Goal: Task Accomplishment & Management: Manage account settings

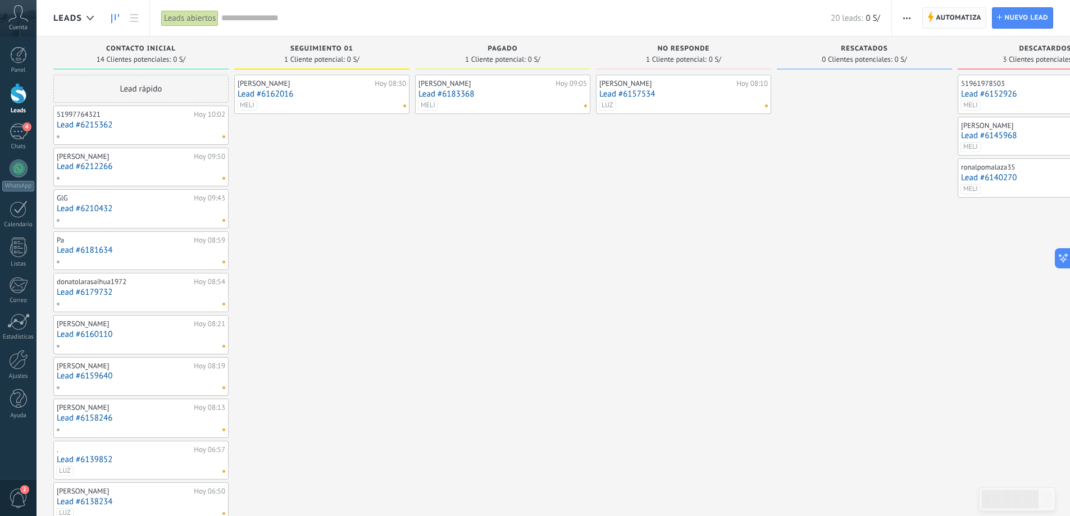
click at [955, 19] on span "Automatiza" at bounding box center [958, 18] width 45 height 20
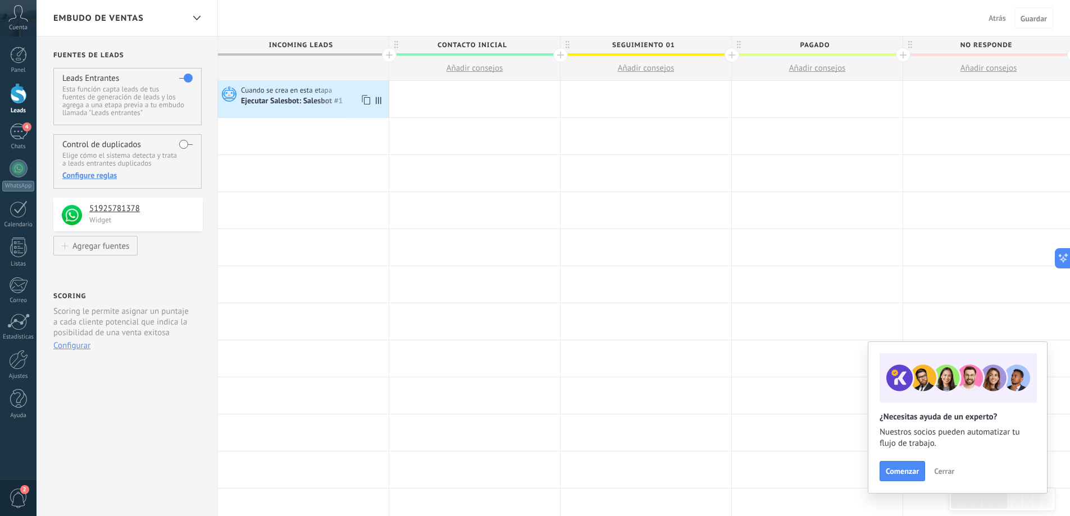
click at [318, 93] on span "Cuando se crea en esta etapa" at bounding box center [287, 90] width 93 height 10
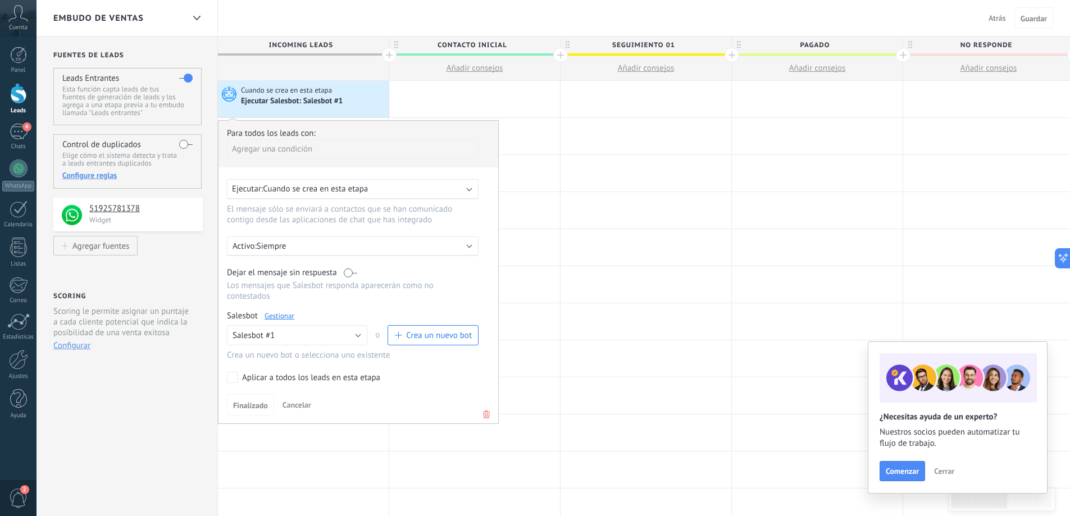
click at [284, 317] on link "Gestionar" at bounding box center [279, 316] width 30 height 10
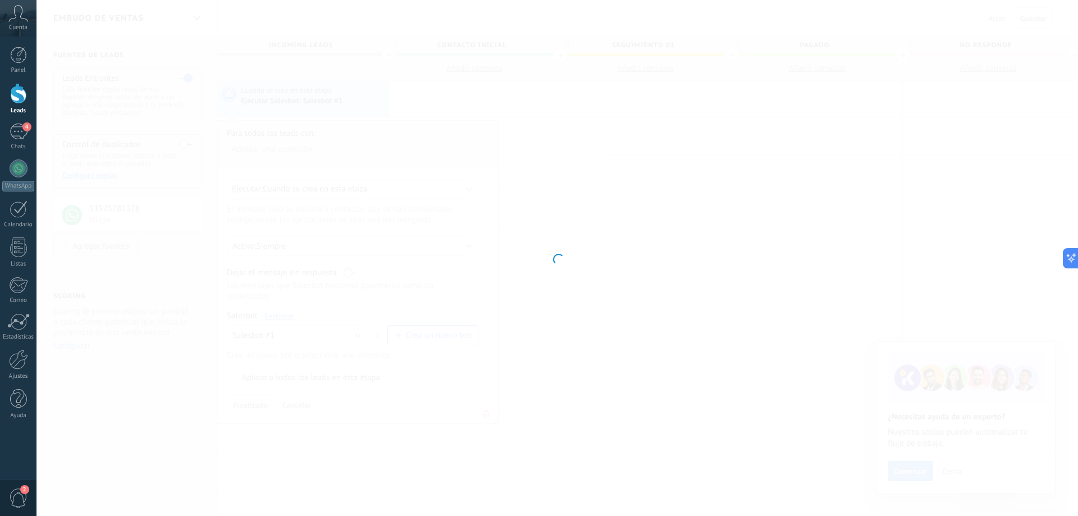
type input "**********"
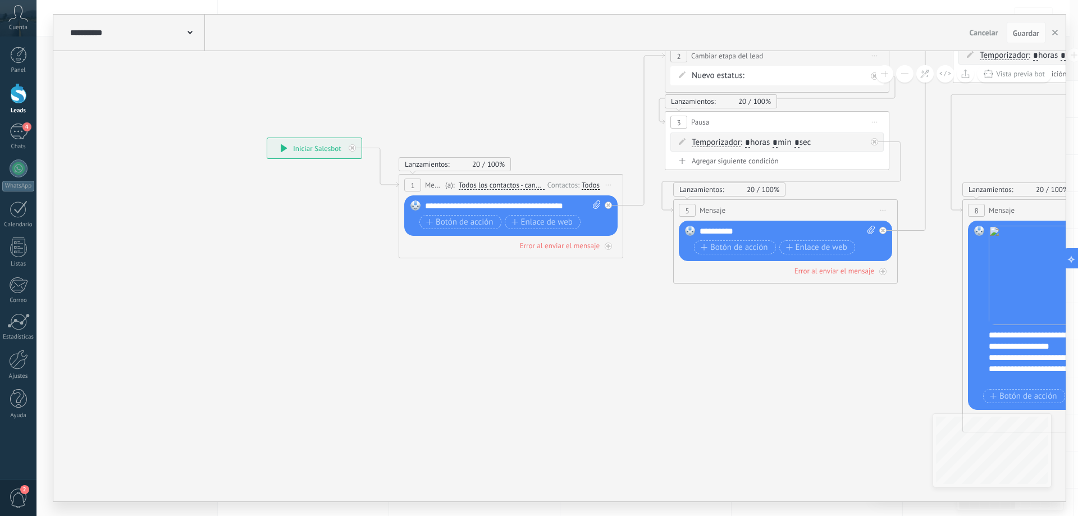
drag, startPoint x: 774, startPoint y: 385, endPoint x: 289, endPoint y: 332, distance: 487.4
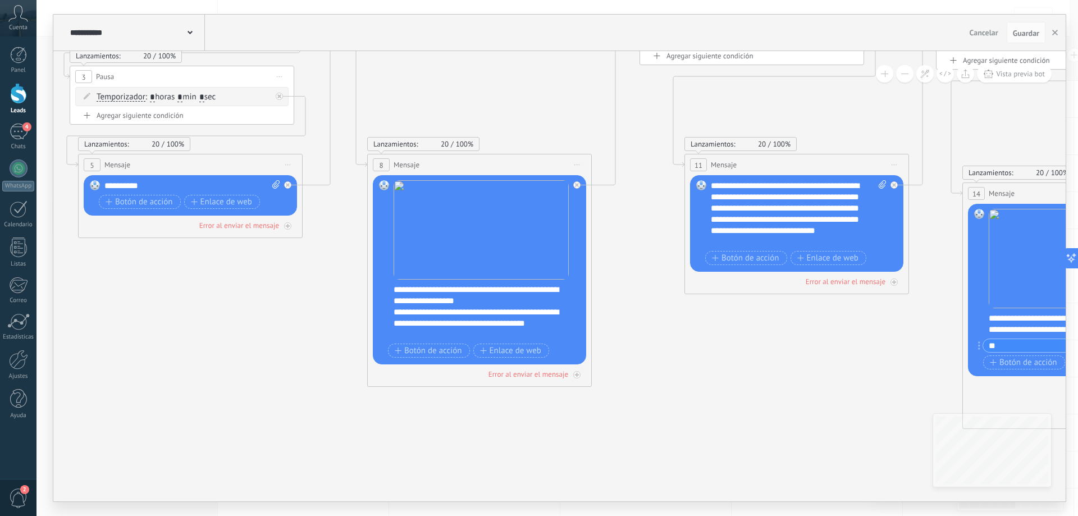
drag, startPoint x: 682, startPoint y: 359, endPoint x: 276, endPoint y: 338, distance: 406.6
click at [278, 340] on icon at bounding box center [610, 214] width 2439 height 1033
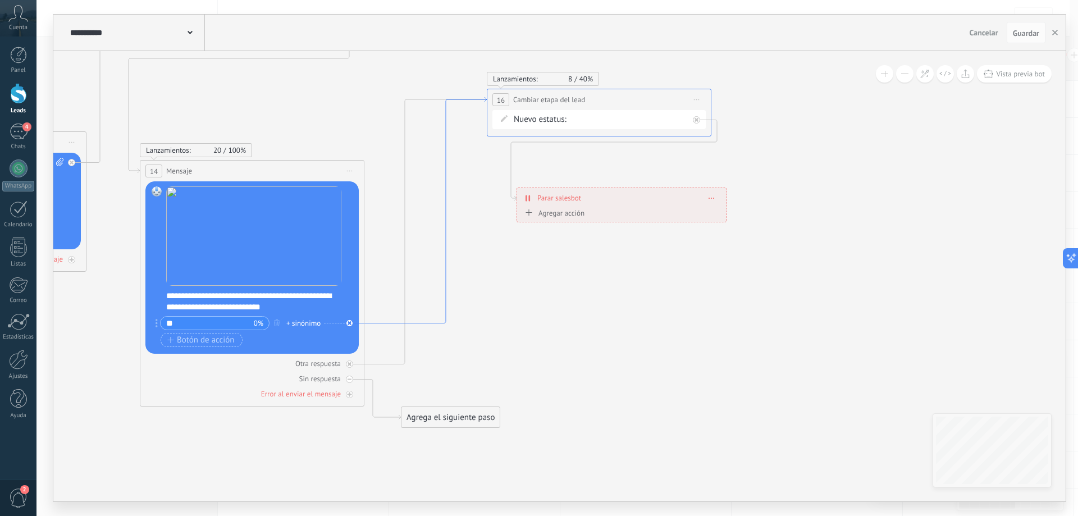
drag, startPoint x: 824, startPoint y: 329, endPoint x: 404, endPoint y: 325, distance: 419.5
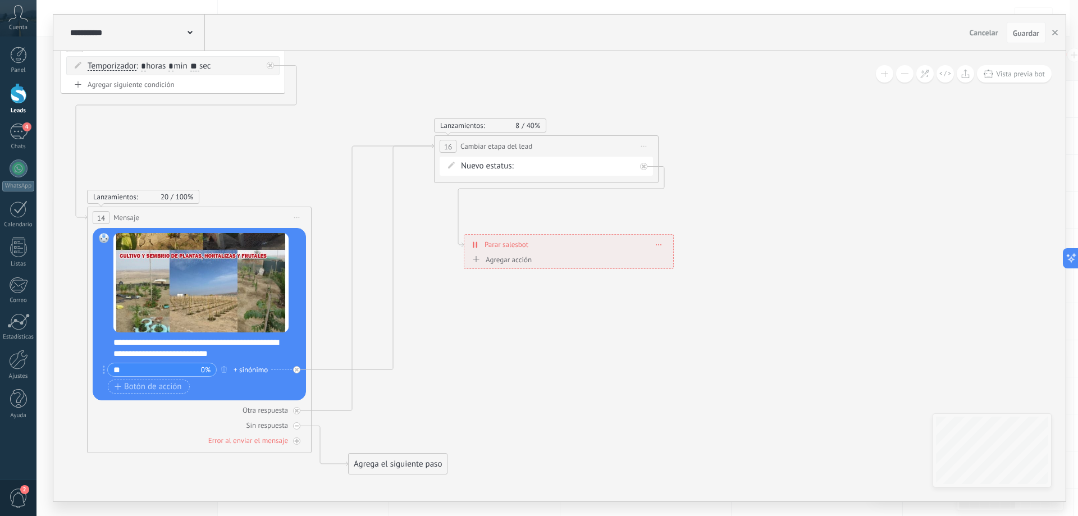
drag, startPoint x: 553, startPoint y: 359, endPoint x: 565, endPoint y: 358, distance: 11.8
click at [0, 0] on div "Contacto inicial SEGUIMIENTO 01 PAGADO NO RESPONDE RESCATADOS DESCATARDOS PROXI…" at bounding box center [0, 0] width 0 height 0
click at [0, 0] on label "SEGUIMIENTO 01" at bounding box center [0, 0] width 0 height 0
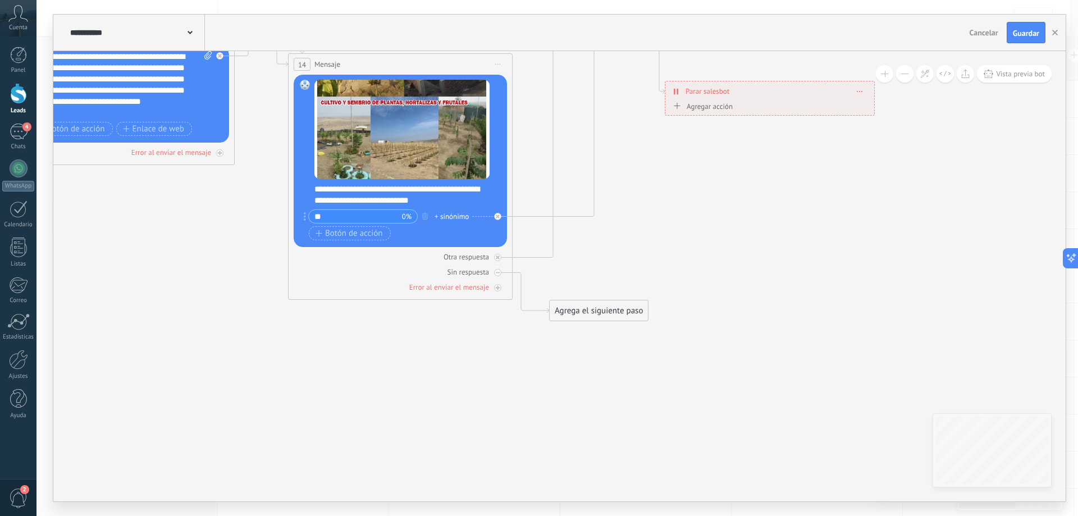
drag, startPoint x: 647, startPoint y: 311, endPoint x: 749, endPoint y: 206, distance: 146.5
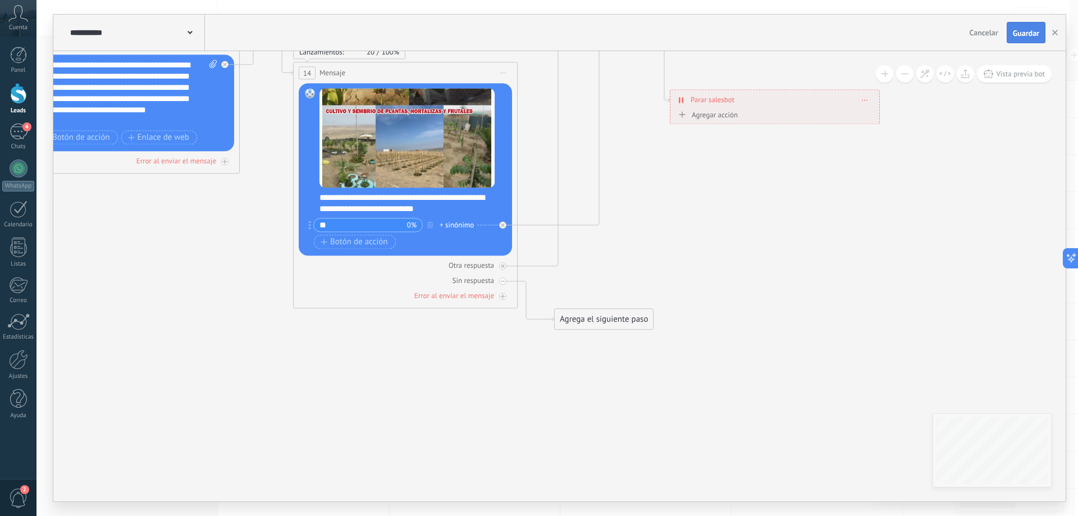
click at [1032, 33] on span "Guardar" at bounding box center [1026, 33] width 26 height 8
click at [20, 95] on div at bounding box center [18, 93] width 17 height 21
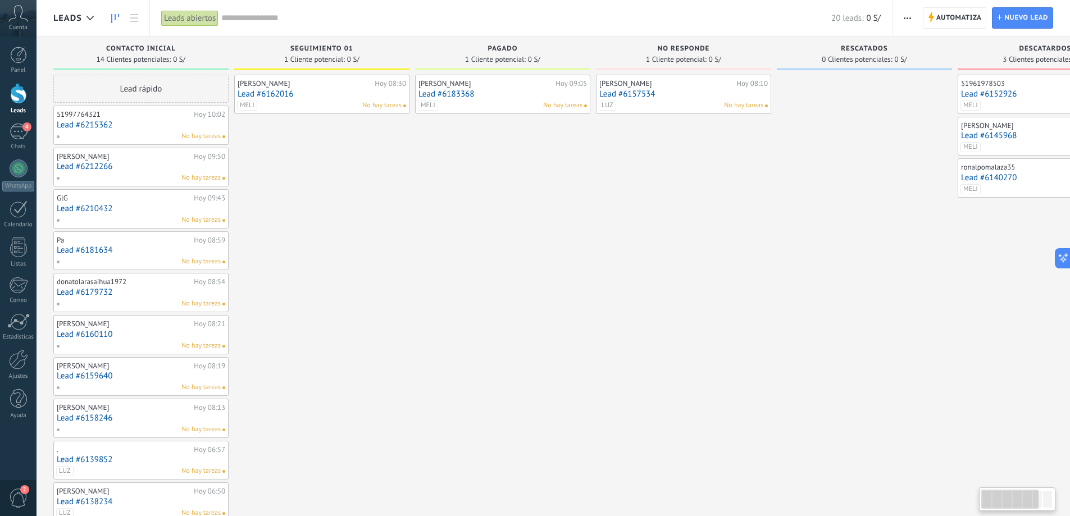
scroll to position [0, 7]
drag, startPoint x: 810, startPoint y: 6, endPoint x: 925, endPoint y: 345, distance: 358.4
